Goal: Obtain resource: Obtain resource

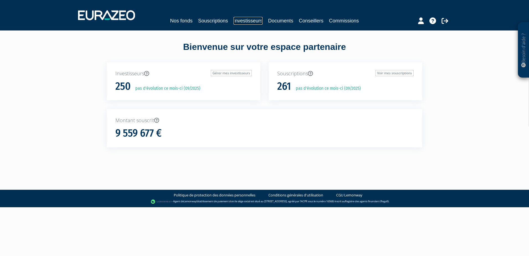
click at [242, 21] on link "Investisseurs" at bounding box center [247, 21] width 29 height 8
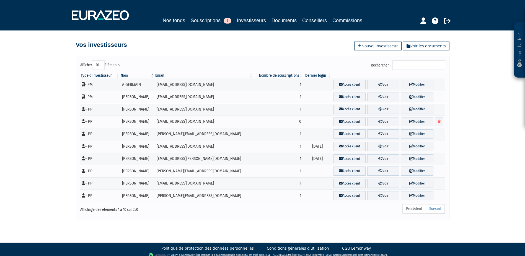
click at [431, 68] on input "Rechercher :" at bounding box center [418, 64] width 53 height 9
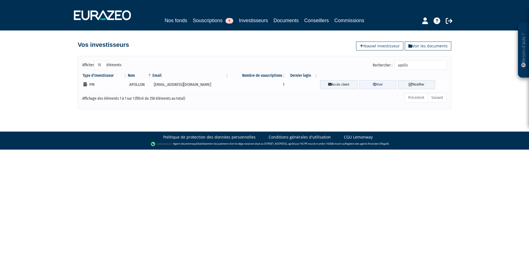
type input "apollo"
click at [391, 85] on link "Voir" at bounding box center [377, 84] width 37 height 9
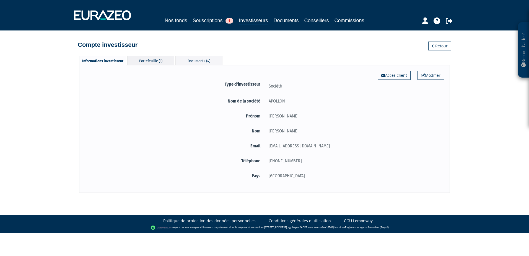
click at [149, 64] on div "Portefeuille (1)" at bounding box center [150, 60] width 47 height 9
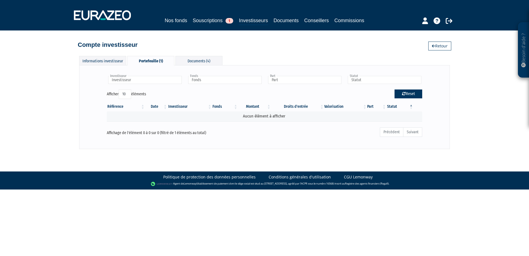
click at [405, 92] on button "Reset" at bounding box center [408, 93] width 28 height 9
type input "Investisseur"
type input "Fonds"
type input "Part"
type input "Statut"
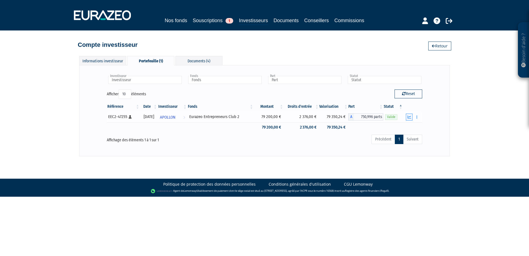
click at [411, 119] on button "button" at bounding box center [409, 116] width 7 height 7
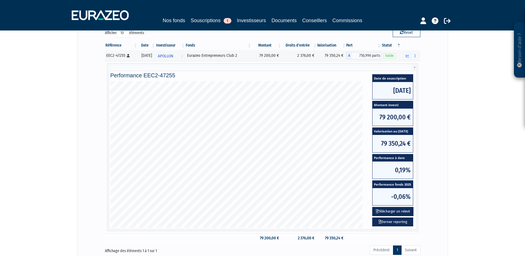
scroll to position [55, 0]
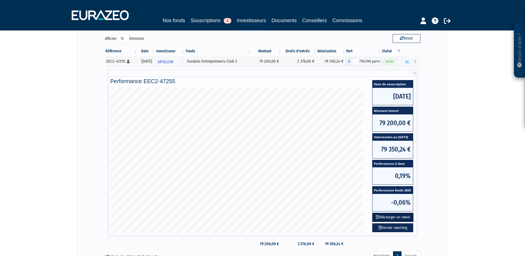
click at [394, 217] on button "Télécharger un relevé" at bounding box center [392, 216] width 41 height 9
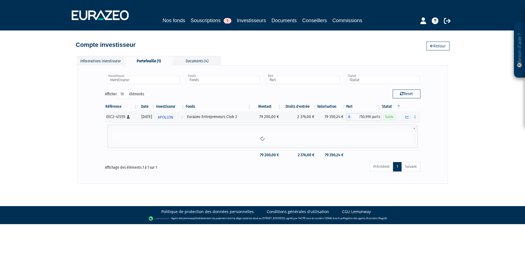
scroll to position [0, 0]
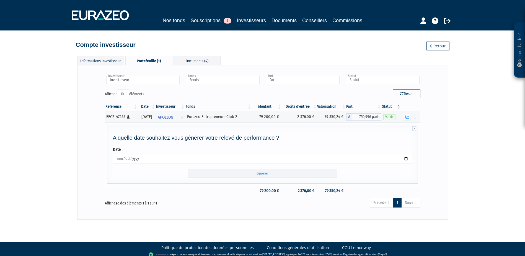
click at [265, 178] on div "A quelle date souhaitez vous générer votre relevé de performance ? Date 2025-09…" at bounding box center [262, 153] width 311 height 59
click at [324, 170] on input "Générer" at bounding box center [262, 173] width 150 height 9
drag, startPoint x: 458, startPoint y: 129, endPoint x: 387, endPoint y: 151, distance: 74.4
click at [458, 129] on div "Besoin d'aide ? × J'ai besoin d'aide Si vous avez une question à propos du fonc…" at bounding box center [262, 109] width 525 height 219
click at [411, 116] on div at bounding box center [410, 116] width 15 height 7
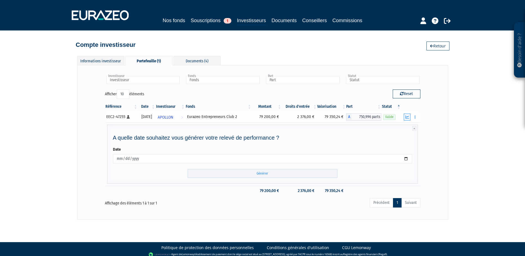
click at [407, 117] on icon "button" at bounding box center [407, 117] width 4 height 4
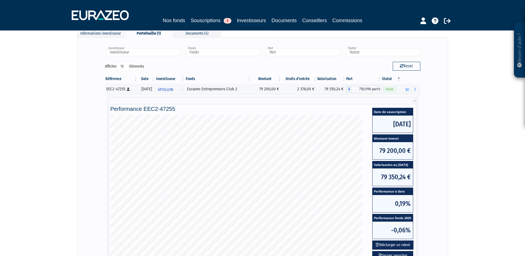
scroll to position [55, 0]
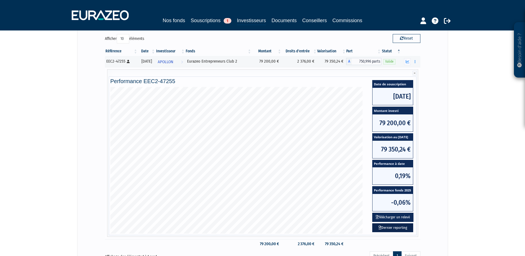
click at [398, 227] on link "Dernier reporting" at bounding box center [392, 227] width 41 height 9
